Goal: Information Seeking & Learning: Learn about a topic

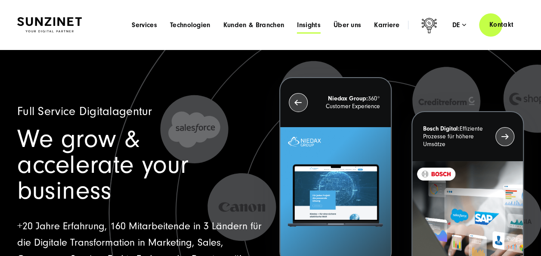
click at [307, 22] on span "Insights" at bounding box center [309, 25] width 24 height 9
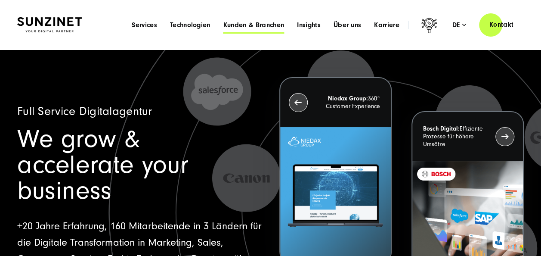
click at [251, 27] on span "Kunden & Branchen" at bounding box center [253, 25] width 61 height 9
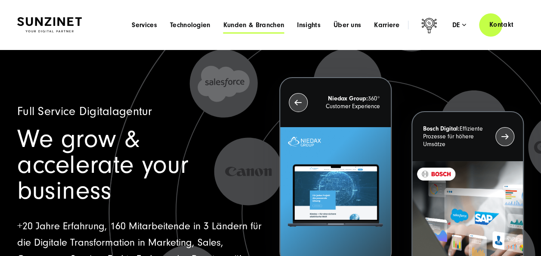
click at [251, 27] on span "Kunden & Branchen" at bounding box center [253, 25] width 61 height 9
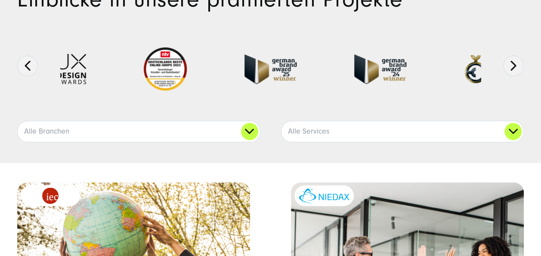
scroll to position [86, 0]
click at [251, 136] on link "Alle Branchen" at bounding box center [139, 131] width 242 height 21
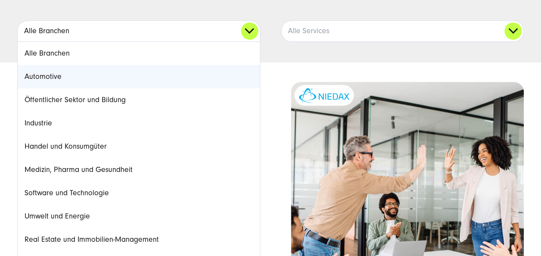
scroll to position [189, 0]
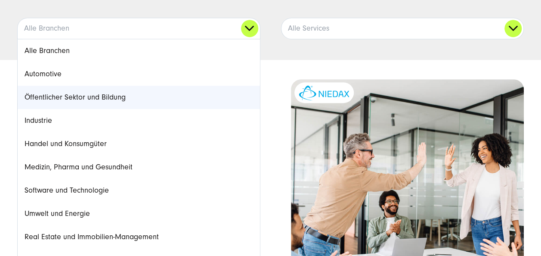
click at [167, 88] on link "Öffentlicher Sektor und Bildung" at bounding box center [139, 97] width 242 height 23
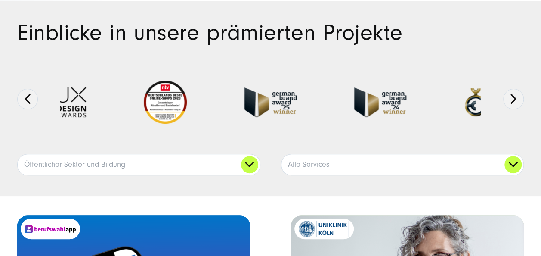
scroll to position [55, 0]
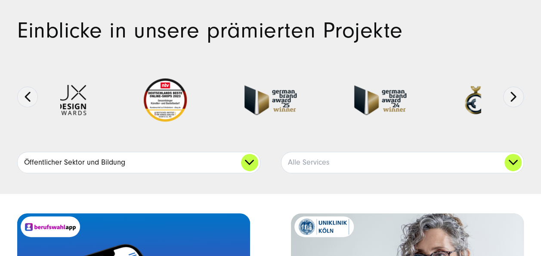
click at [210, 167] on link "Öffentlicher Sektor und Bildung" at bounding box center [139, 162] width 242 height 21
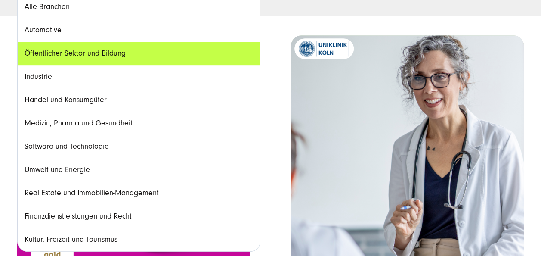
scroll to position [233, 0]
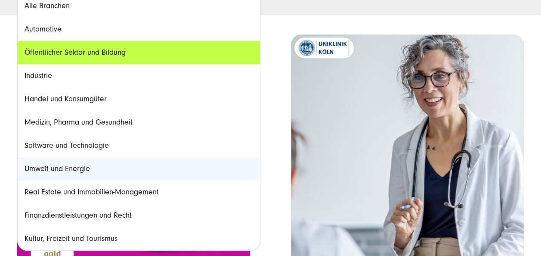
click at [178, 164] on link "Umwelt und Energie" at bounding box center [139, 168] width 242 height 23
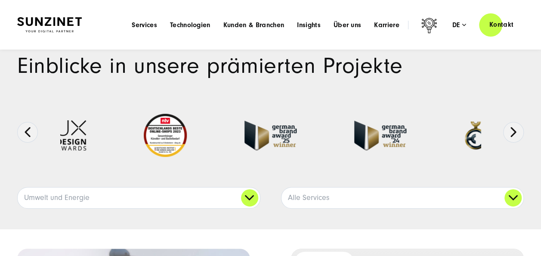
scroll to position [0, 0]
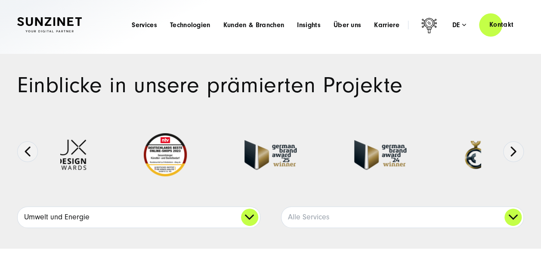
click at [221, 225] on link "Umwelt und Energie" at bounding box center [139, 217] width 242 height 21
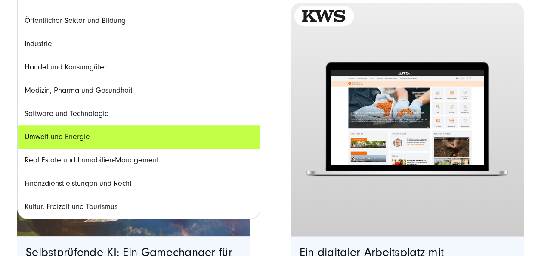
scroll to position [267, 0]
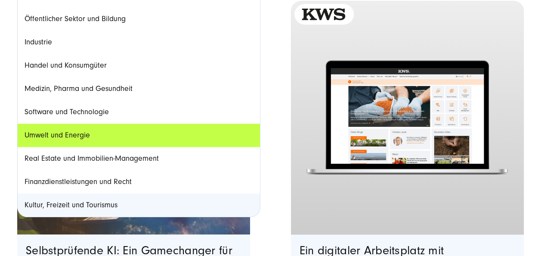
click at [218, 205] on link "Kultur, Freizeit und Tourismus" at bounding box center [139, 204] width 242 height 23
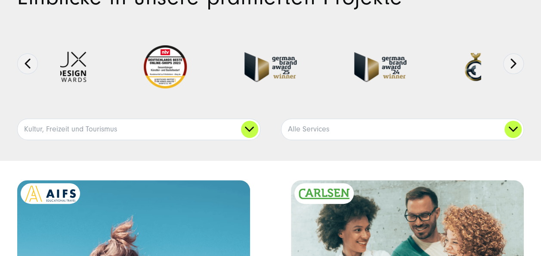
scroll to position [99, 0]
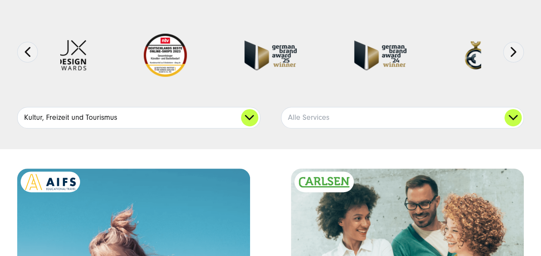
click at [203, 113] on link "Kultur, Freizeit und Tourismus" at bounding box center [139, 117] width 242 height 21
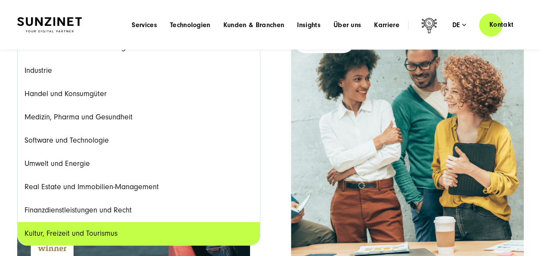
scroll to position [238, 0]
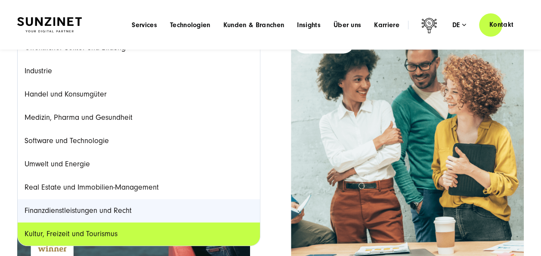
click at [180, 199] on link "Finanzdienstleistungen und Recht" at bounding box center [139, 210] width 242 height 23
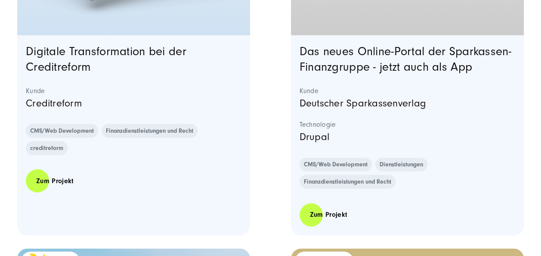
scroll to position [880, 0]
